Goal: Register for event/course

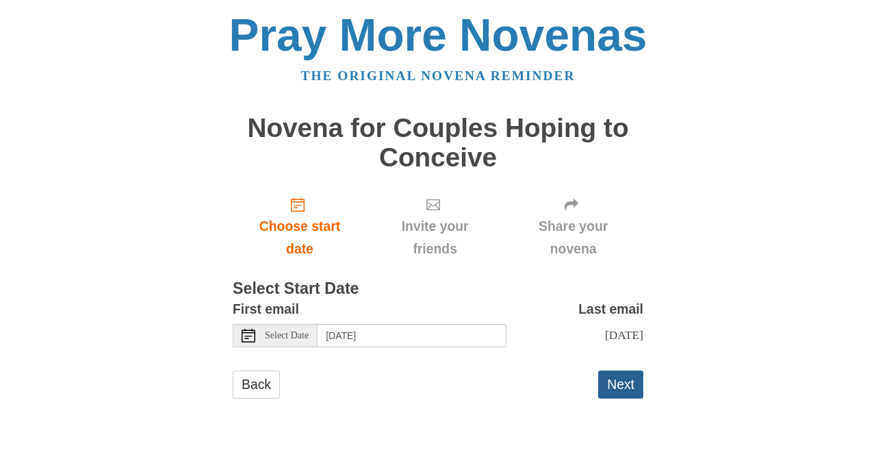
click at [620, 379] on button "Next" at bounding box center [620, 384] width 45 height 28
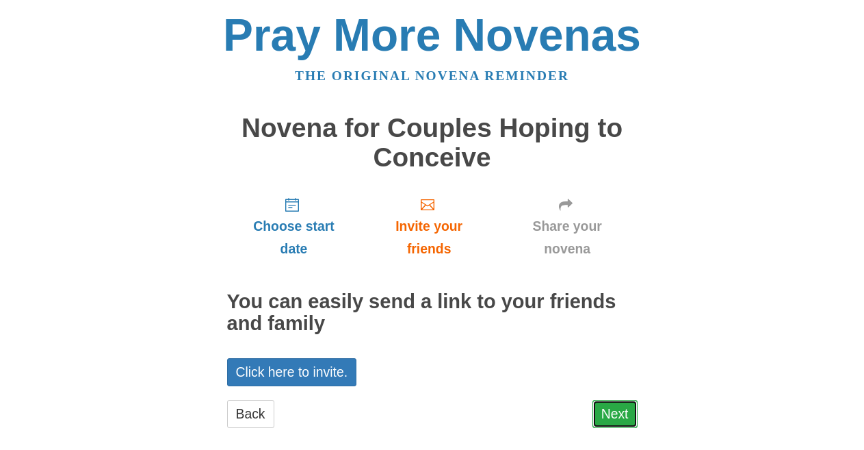
click at [604, 408] on link "Next" at bounding box center [615, 414] width 45 height 28
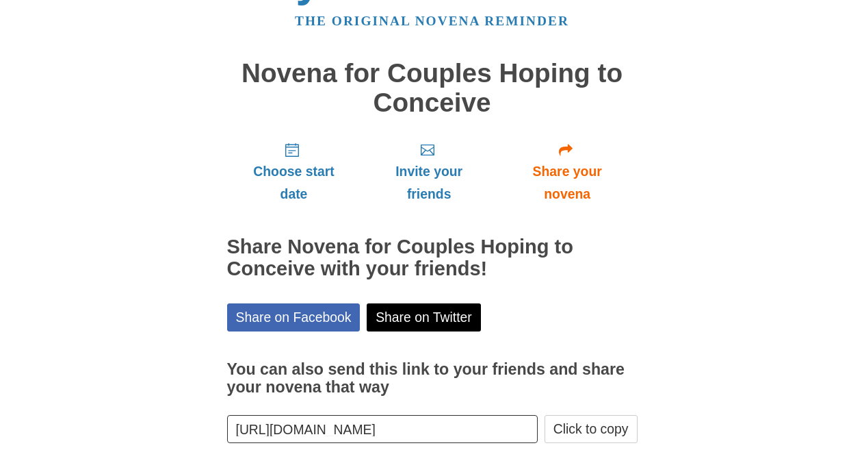
scroll to position [129, 0]
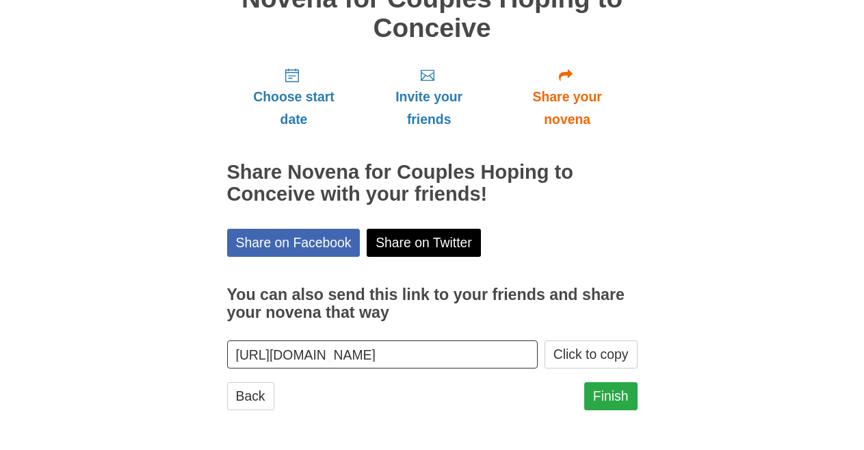
drag, startPoint x: 592, startPoint y: 380, endPoint x: 592, endPoint y: 387, distance: 7.5
click at [592, 382] on div "Choose start date Invite your friends Share your novena Share Novena for Couple…" at bounding box center [432, 239] width 411 height 367
click at [592, 391] on link "Finish" at bounding box center [610, 396] width 53 height 28
